Goal: Task Accomplishment & Management: Use online tool/utility

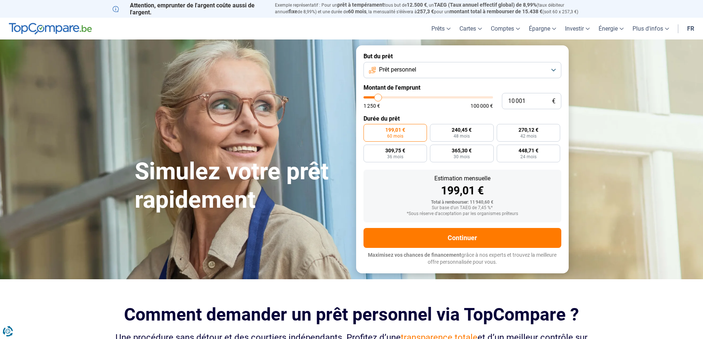
click at [534, 74] on button "Prêt personnel" at bounding box center [463, 70] width 198 height 16
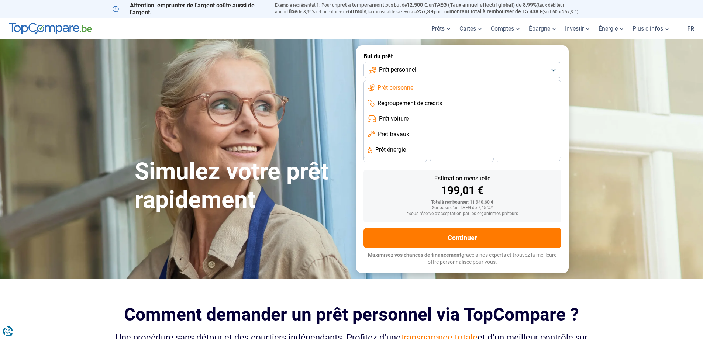
click at [405, 118] on span "Prêt voiture" at bounding box center [394, 119] width 30 height 8
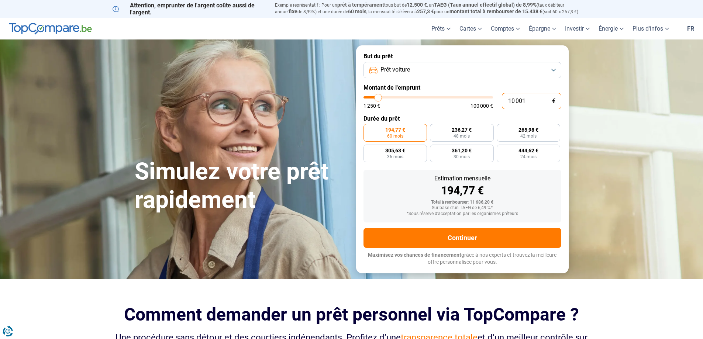
click at [532, 103] on input "10 001" at bounding box center [531, 101] width 59 height 16
type input "1 000"
type input "1250"
type input "100"
type input "1250"
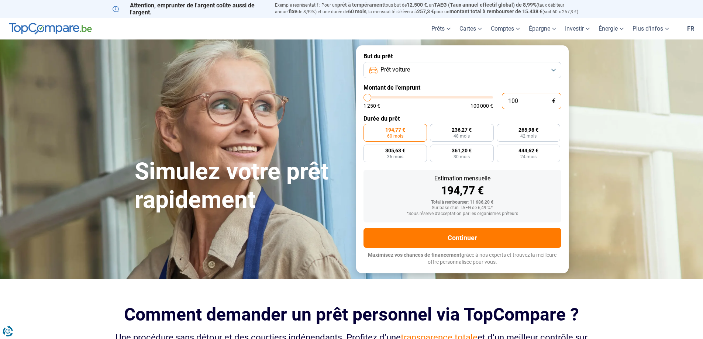
type input "10"
type input "1250"
type input "1"
type input "1250"
type input "0"
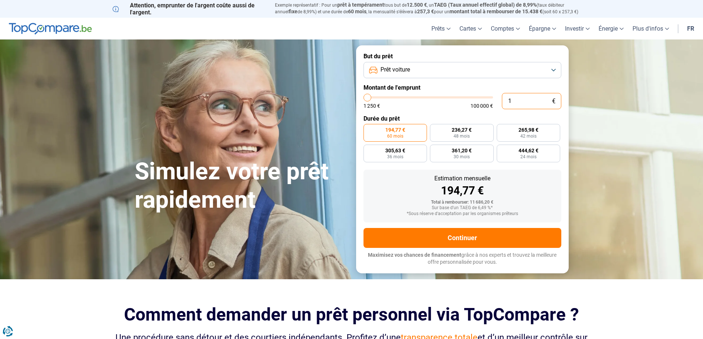
type input "1250"
type input "2"
type input "1250"
type input "26"
type input "1250"
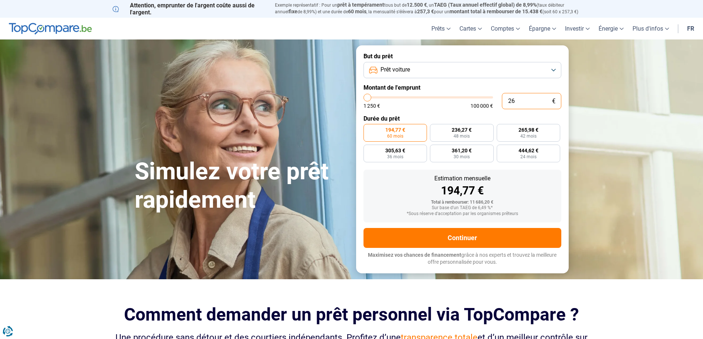
type input "260"
type input "1250"
type input "2 600"
type input "2500"
type input "26 000"
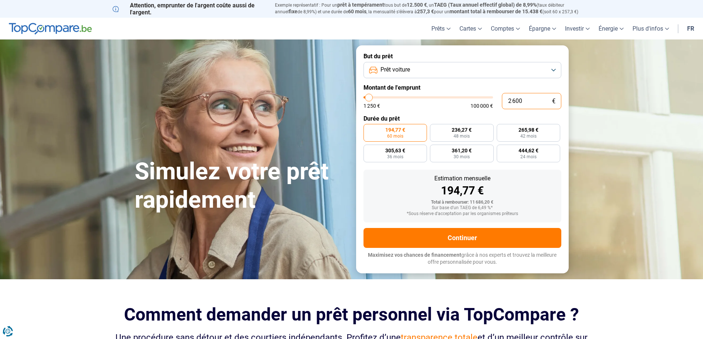
type input "26000"
radio input "false"
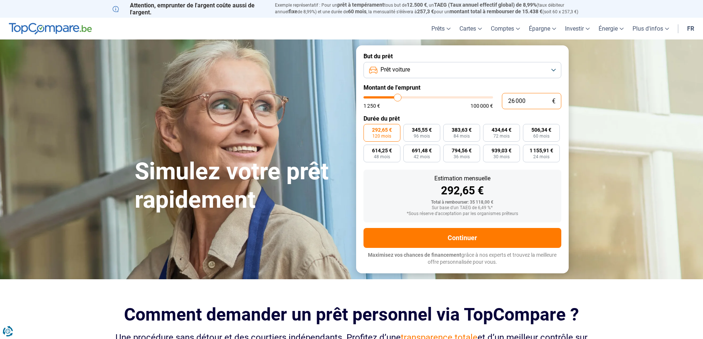
type input "26 000"
click at [448, 106] on div "1 250 € 100 000 €" at bounding box center [429, 105] width 130 height 5
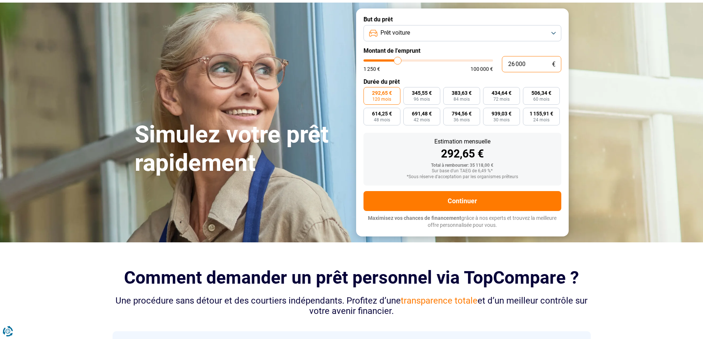
click at [529, 63] on input "26 000" at bounding box center [531, 64] width 59 height 16
click at [424, 97] on span "96 mois" at bounding box center [422, 99] width 16 height 4
click at [408, 92] on input "345,55 € 96 mois" at bounding box center [405, 89] width 5 height 5
radio input "true"
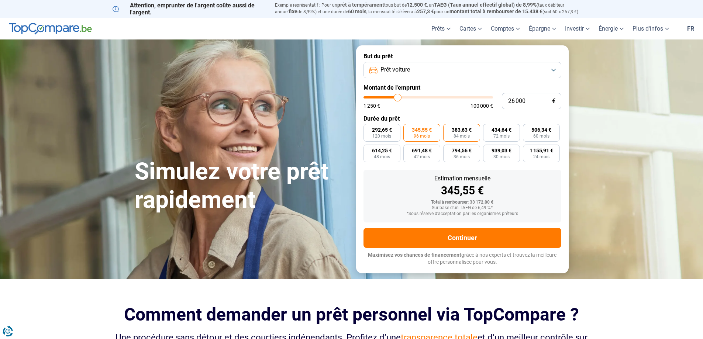
click at [458, 134] on span "84 mois" at bounding box center [462, 136] width 16 height 4
click at [448, 129] on input "383,63 € 84 mois" at bounding box center [445, 126] width 5 height 5
radio input "true"
click at [556, 68] on button "Prêt voiture" at bounding box center [463, 70] width 198 height 16
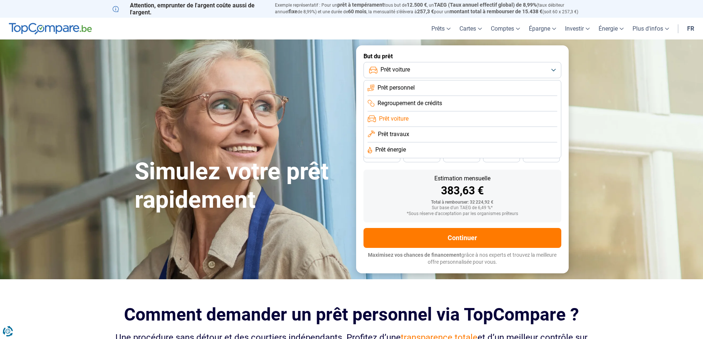
click at [556, 68] on button "Prêt voiture" at bounding box center [463, 70] width 198 height 16
